Goal: Information Seeking & Learning: Find specific fact

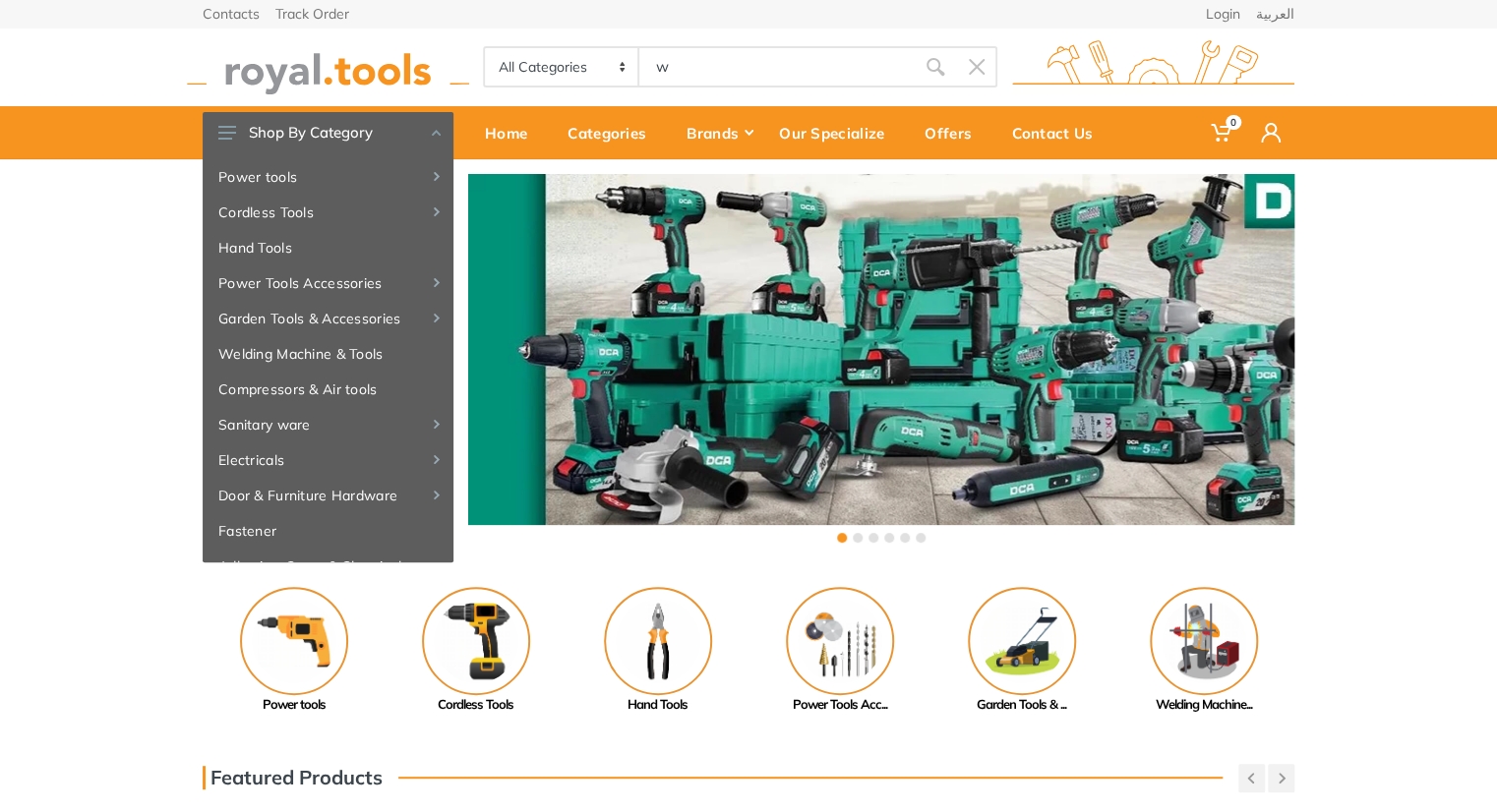
type input "w"
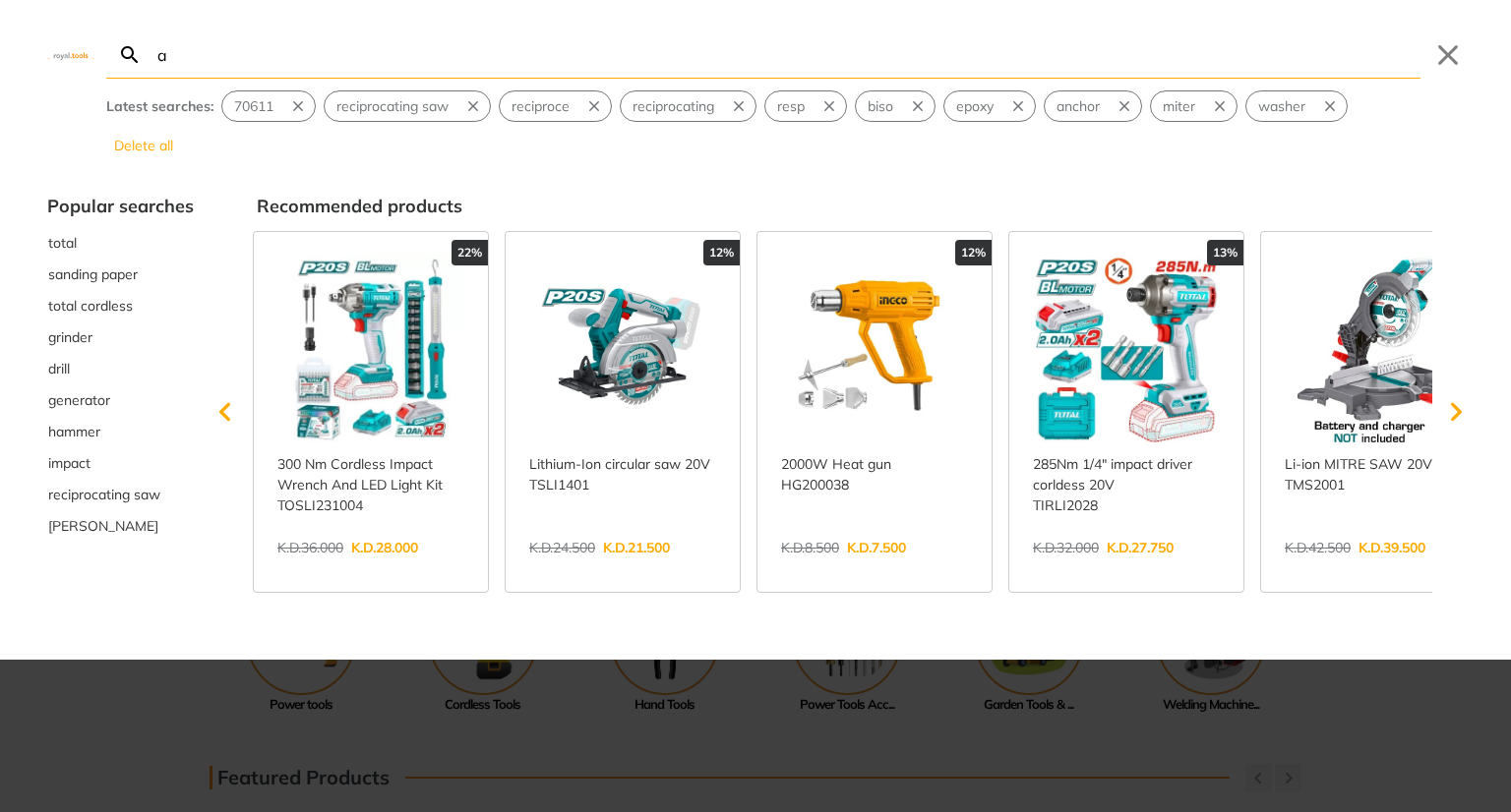
type input "as"
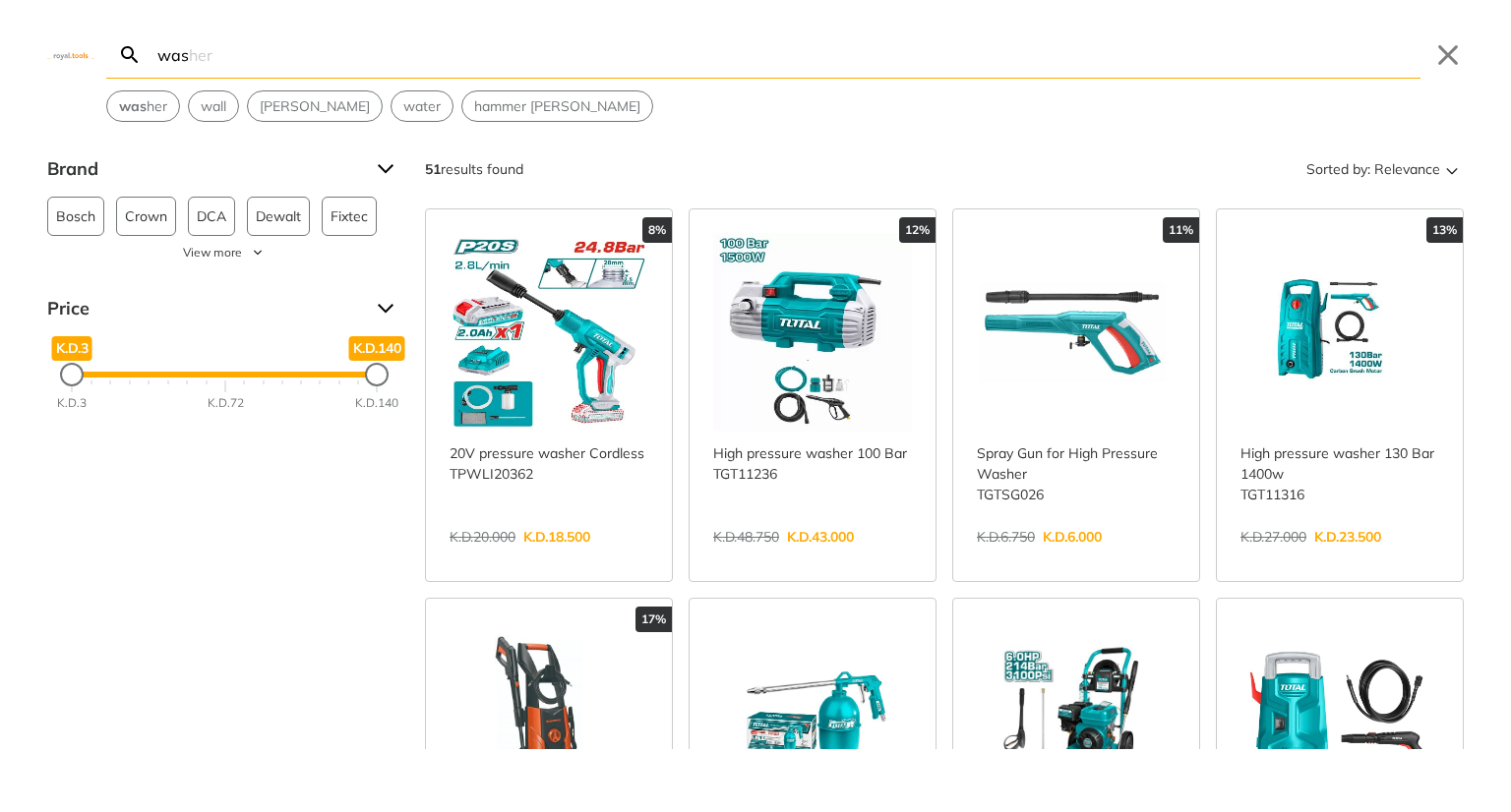
type input "was"
click at [527, 558] on link "View more →" at bounding box center [548, 558] width 199 height 0
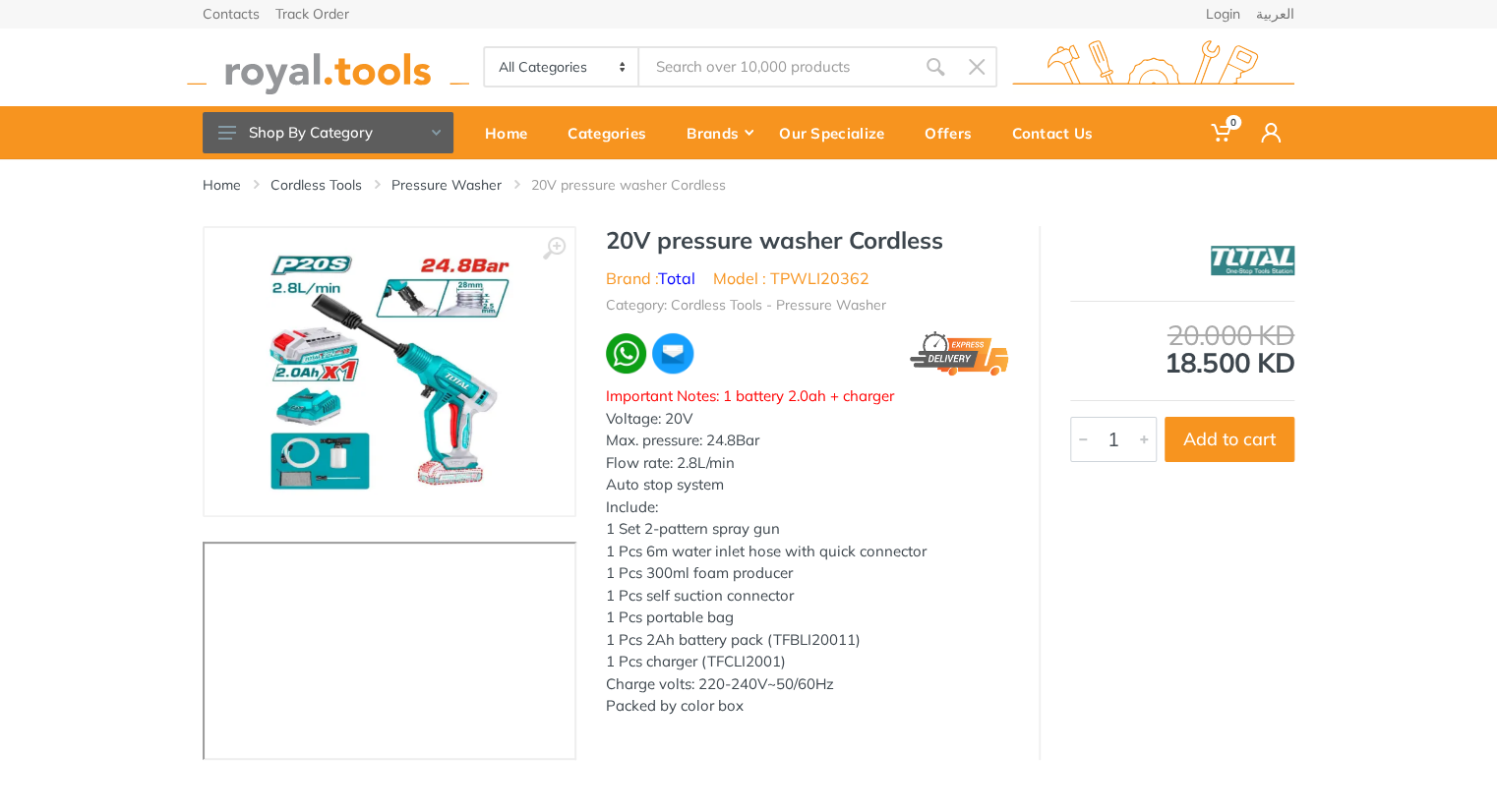
click at [821, 281] on li "Model : TPWLI20362" at bounding box center [792, 278] width 156 height 24
copy li "TPWLI20362"
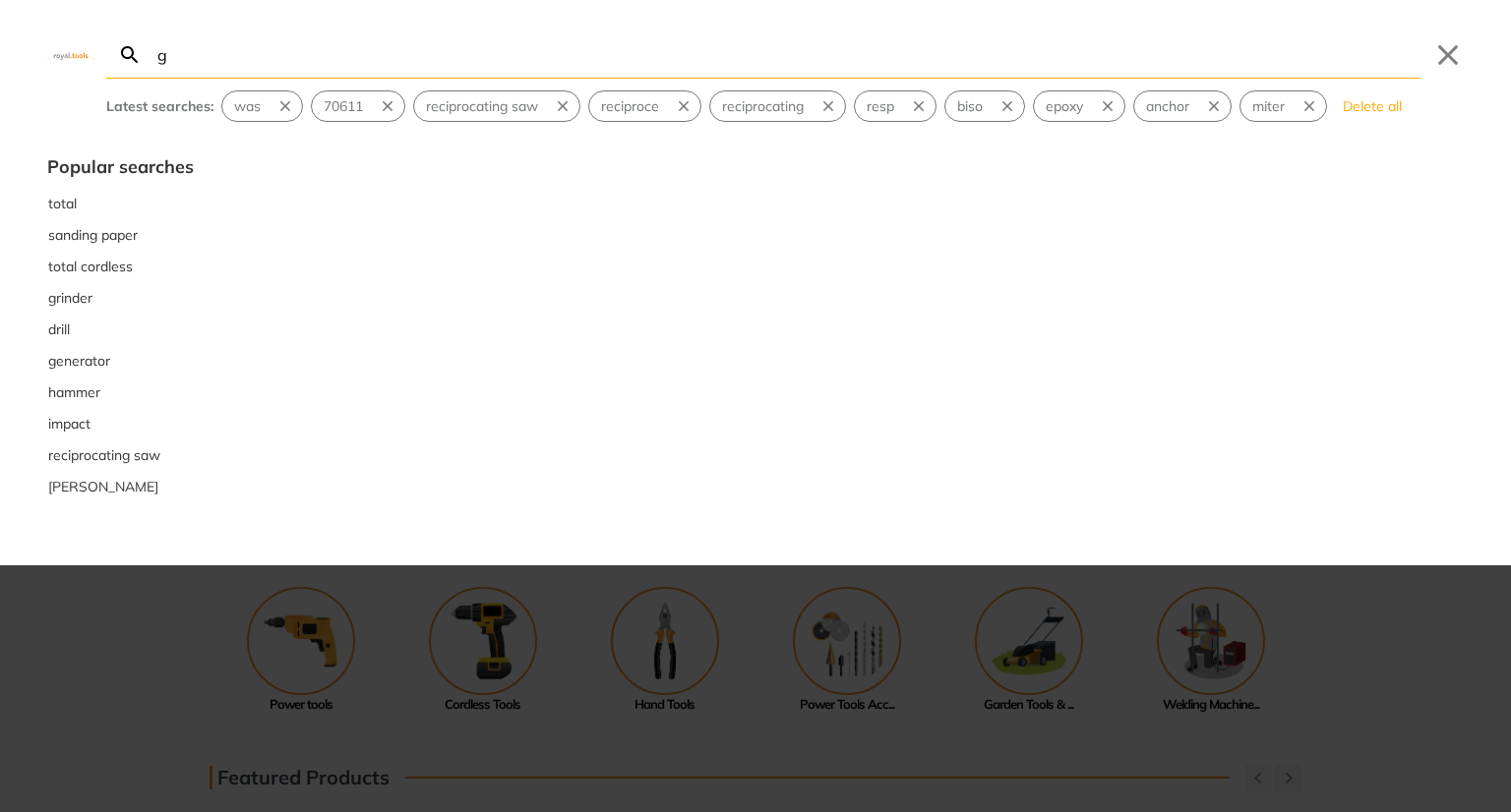
type input "g"
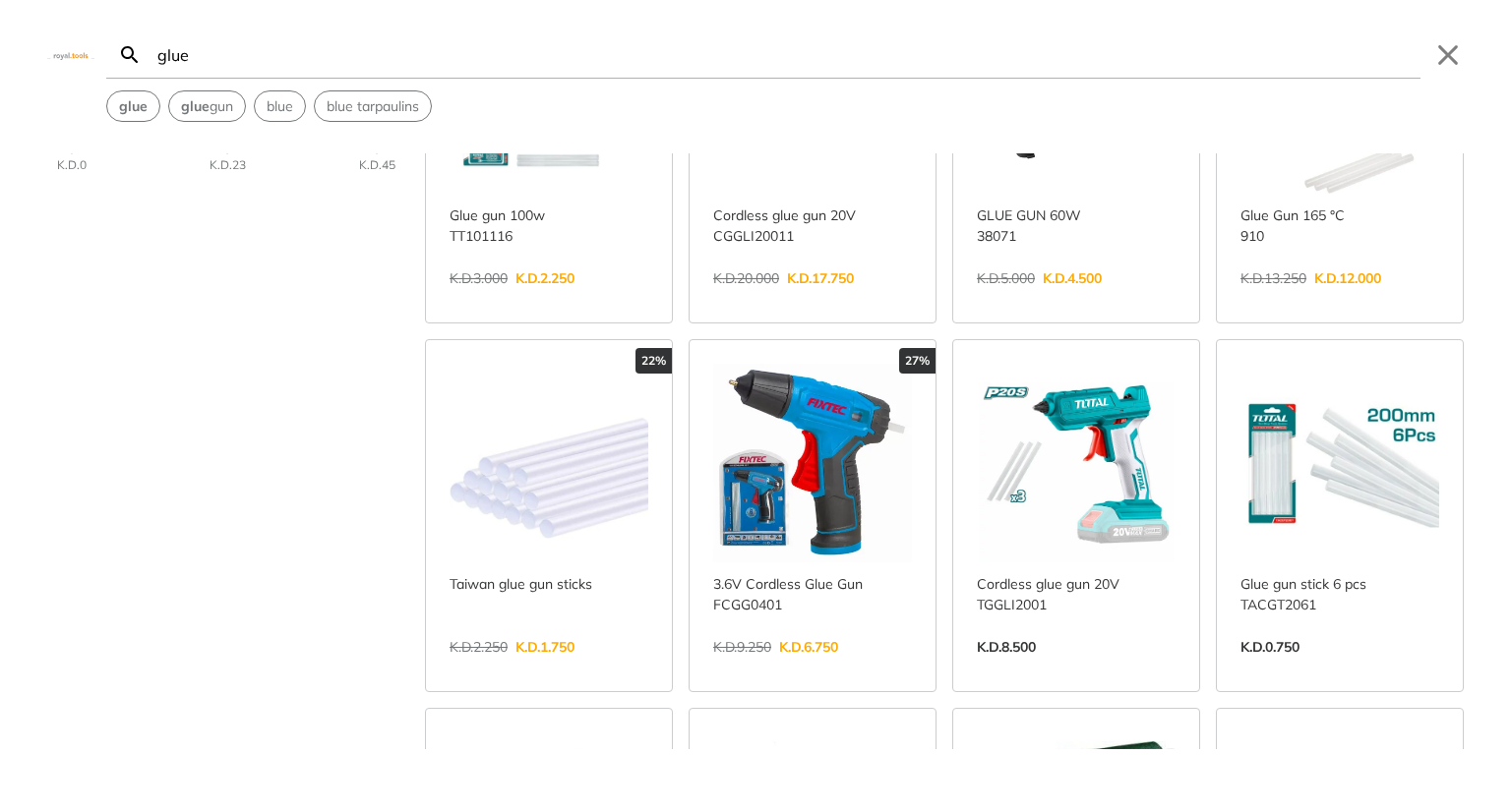
scroll to position [261, 0]
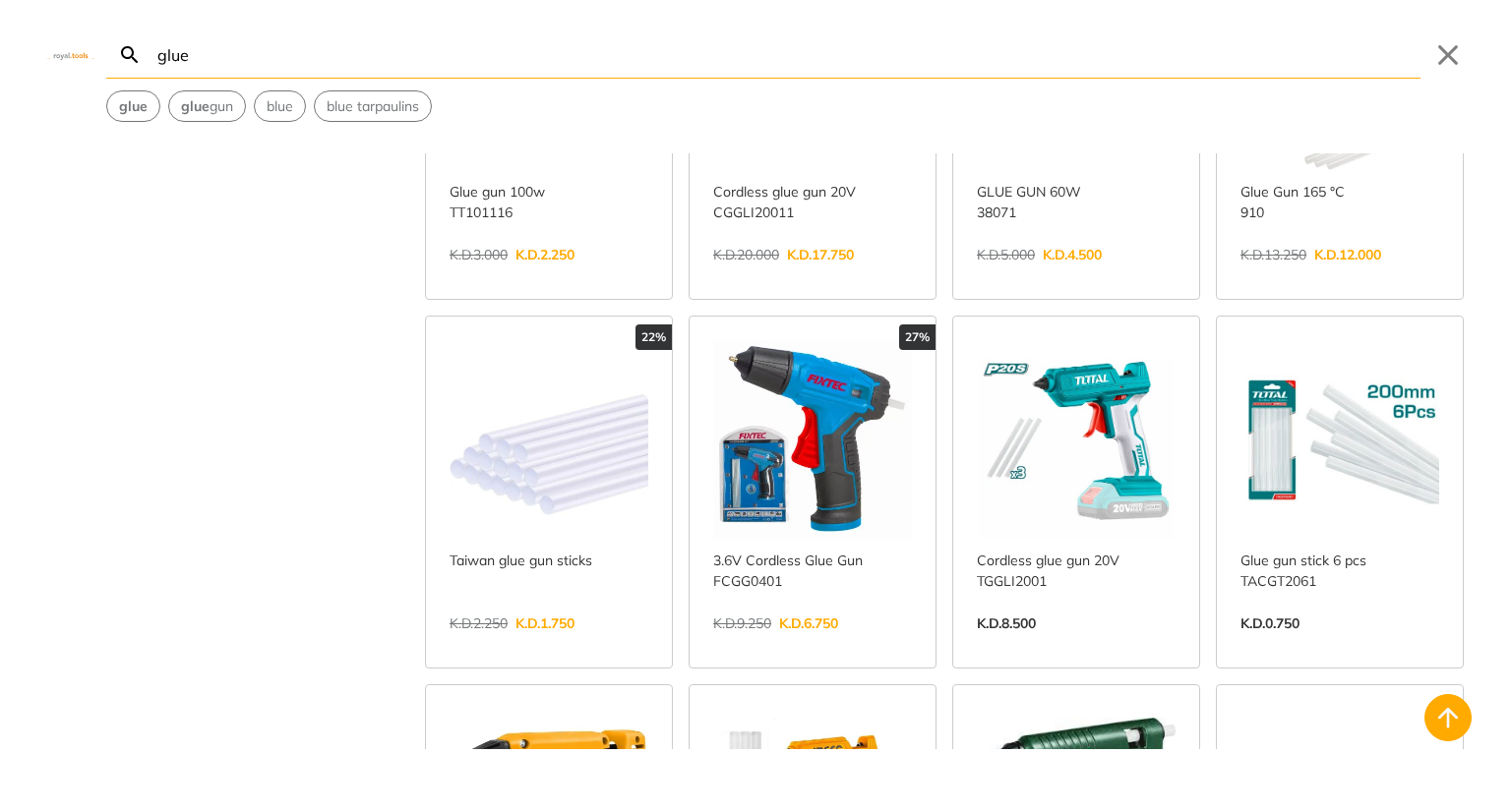
type input "glue"
click at [1069, 644] on link "View more →" at bounding box center [1076, 644] width 199 height 0
